Goal: Task Accomplishment & Management: Manage account settings

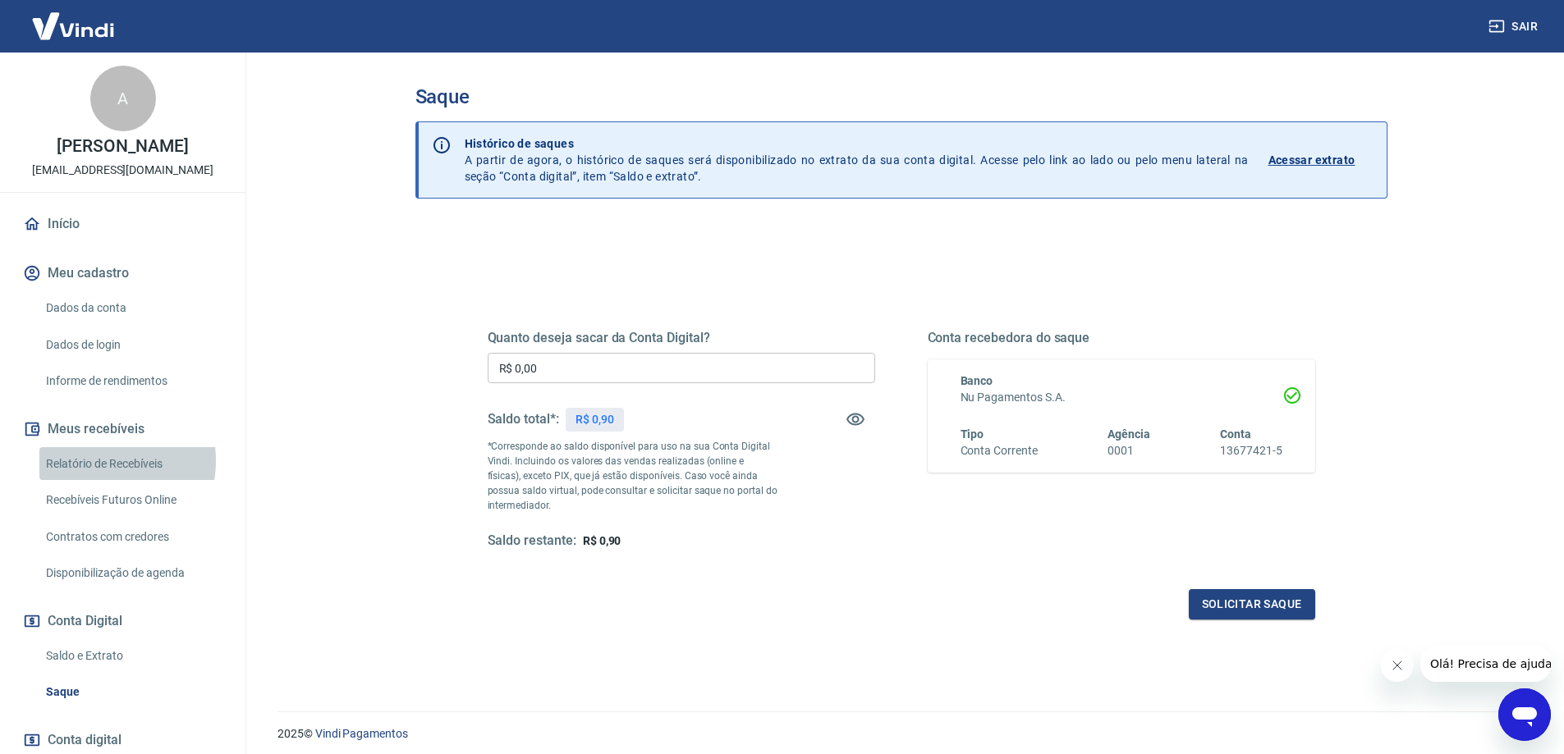
click at [103, 461] on link "Relatório de Recebíveis" at bounding box center [132, 464] width 186 height 34
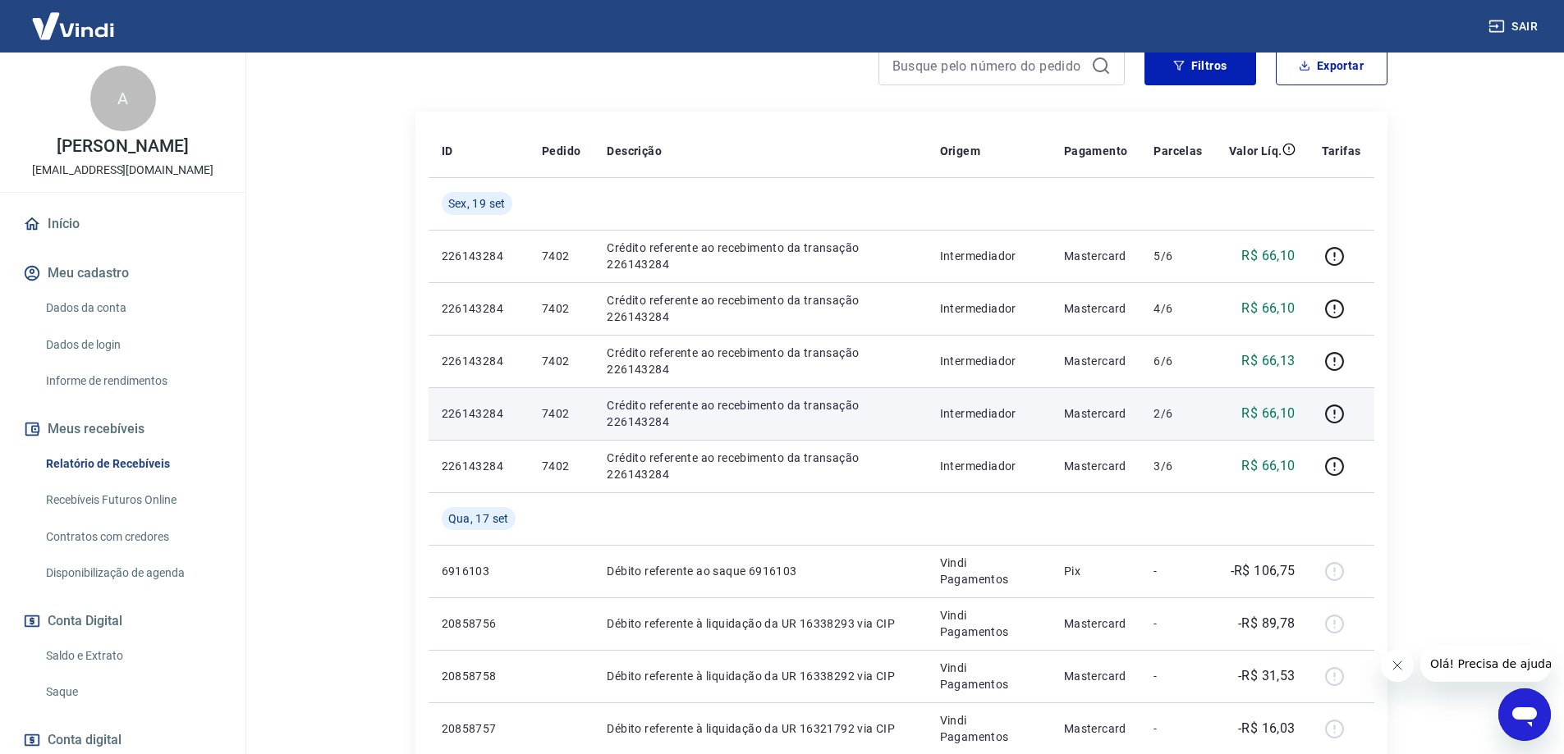
scroll to position [246, 0]
